Goal: Find specific page/section: Find specific page/section

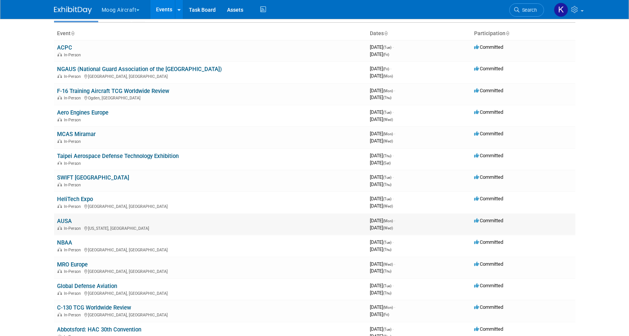
scroll to position [151, 0]
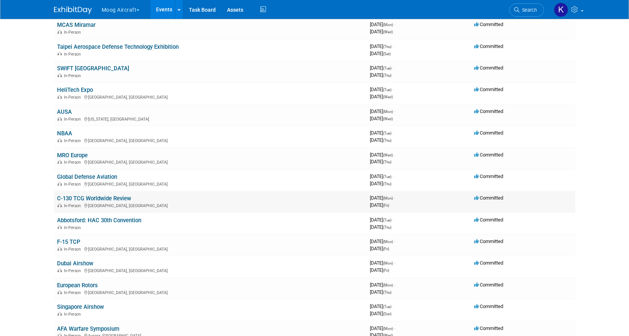
click at [76, 195] on link "C-130 TCG Worldwide Review" at bounding box center [94, 198] width 74 height 7
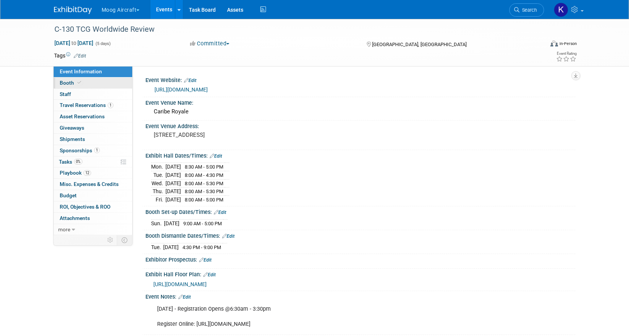
click at [66, 83] on span "Booth" at bounding box center [71, 83] width 23 height 6
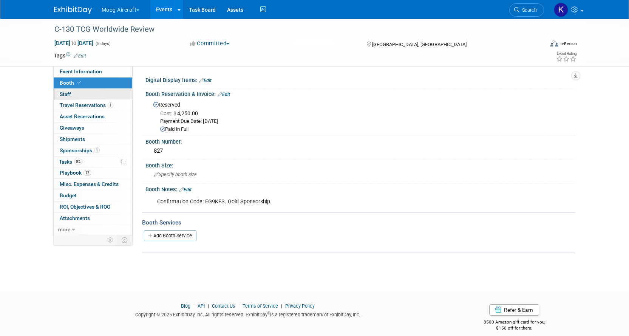
click at [62, 97] on link "0 Staff 0" at bounding box center [93, 94] width 79 height 11
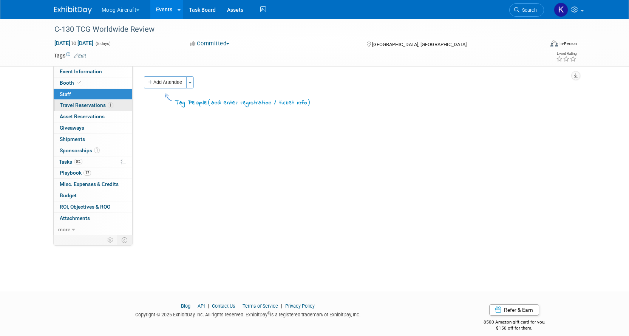
click at [63, 110] on link "1 Travel Reservations 1" at bounding box center [93, 105] width 79 height 11
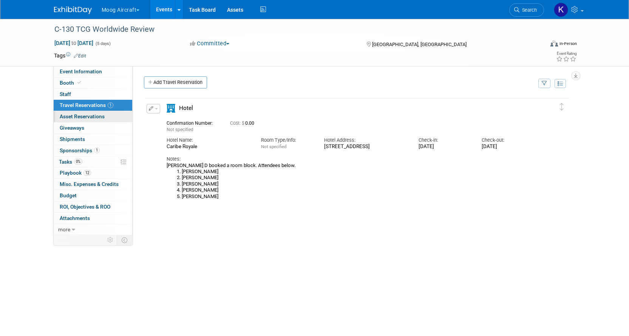
click at [65, 114] on span "Asset Reservations 0" at bounding box center [82, 116] width 45 height 6
